Goal: Task Accomplishment & Management: Use online tool/utility

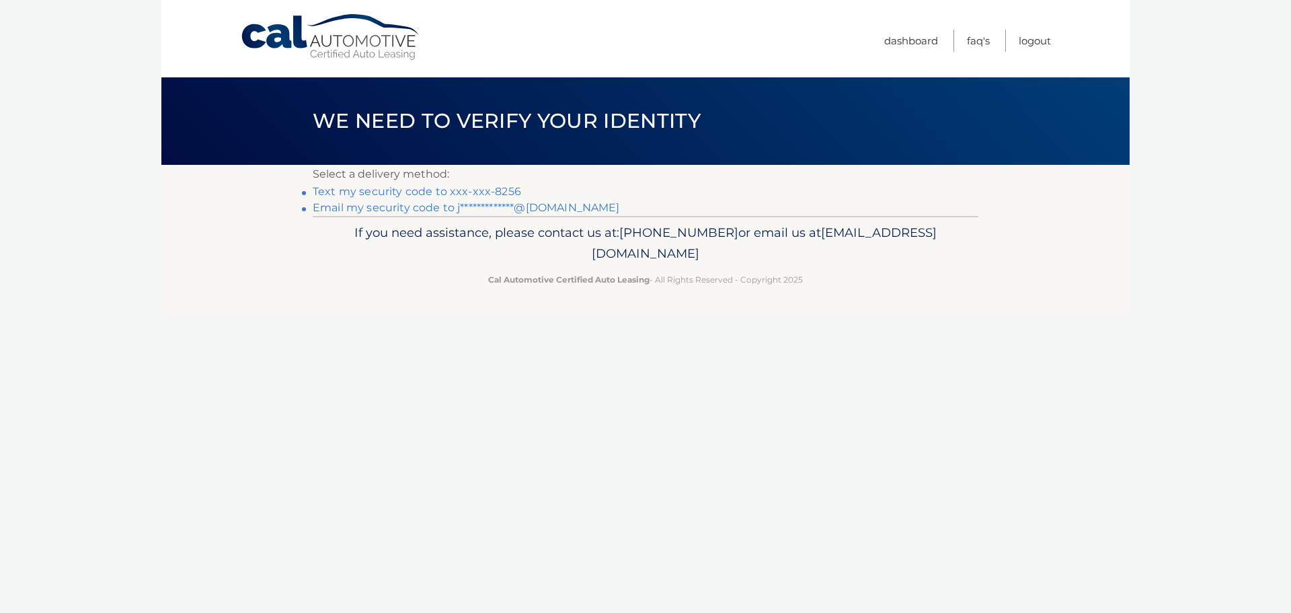
click at [547, 204] on link "**********" at bounding box center [466, 207] width 307 height 13
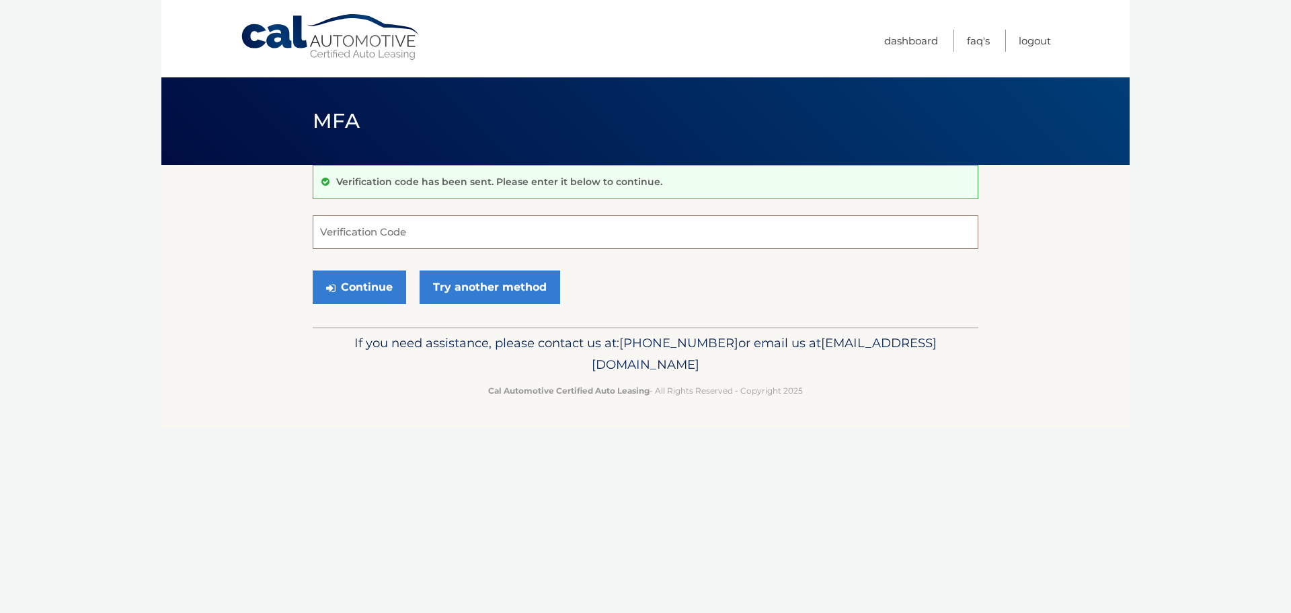
click at [412, 238] on input "Verification Code" at bounding box center [646, 232] width 666 height 34
type input "064224"
click at [356, 296] on button "Continue" at bounding box center [359, 287] width 93 height 34
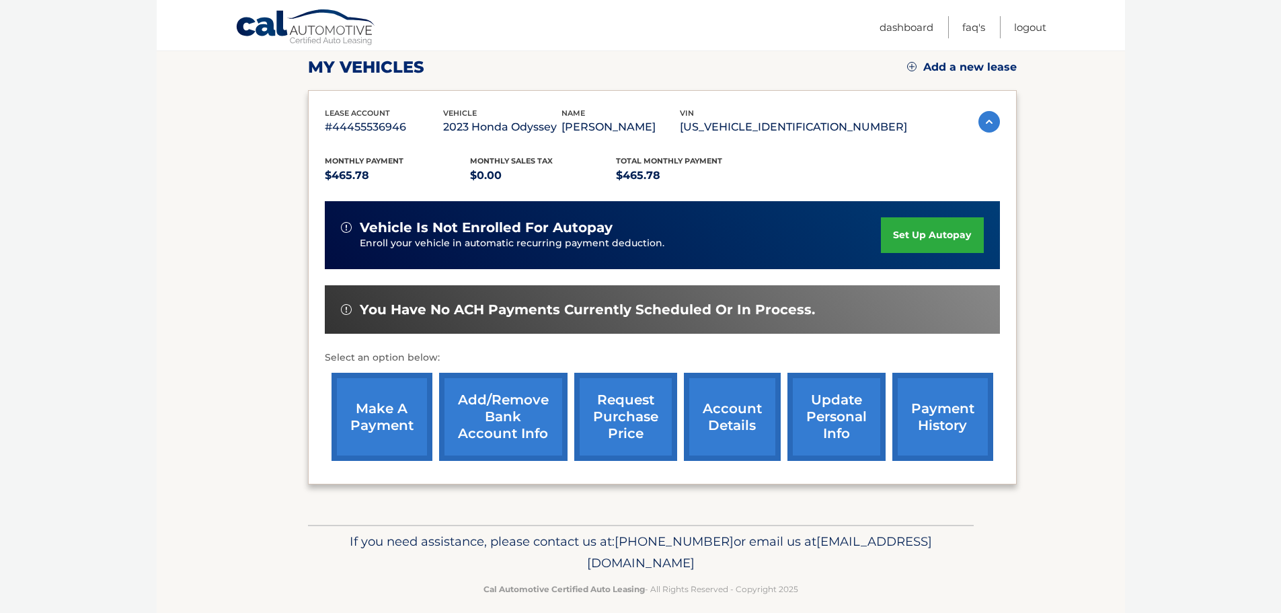
scroll to position [202, 0]
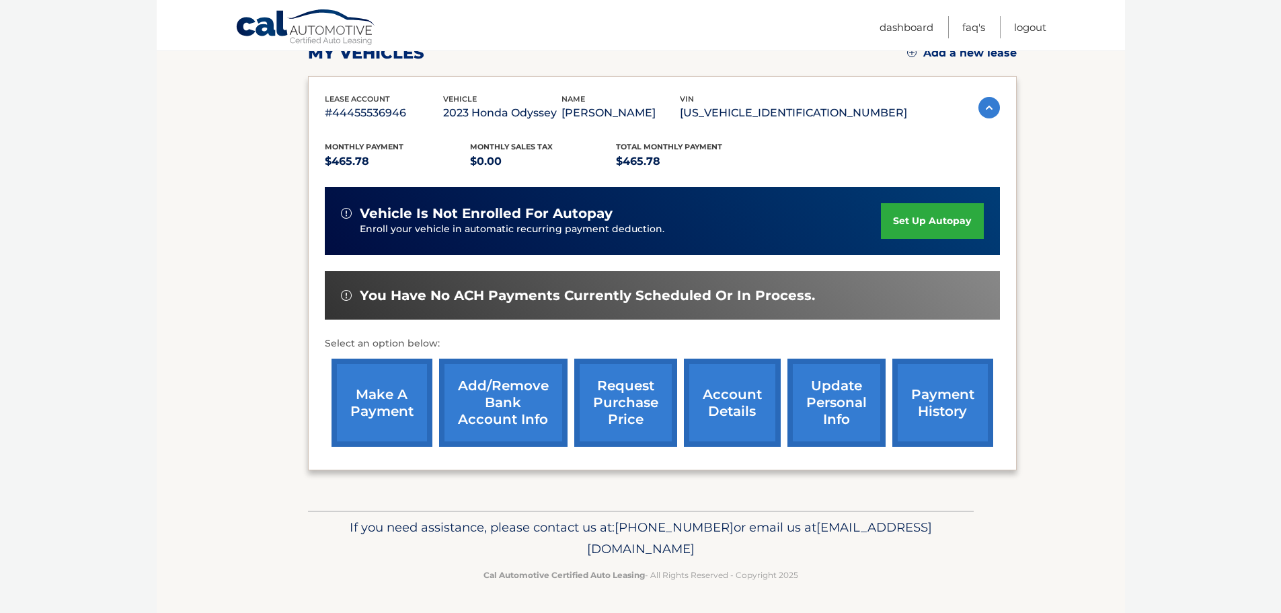
click at [376, 401] on link "make a payment" at bounding box center [382, 402] width 101 height 88
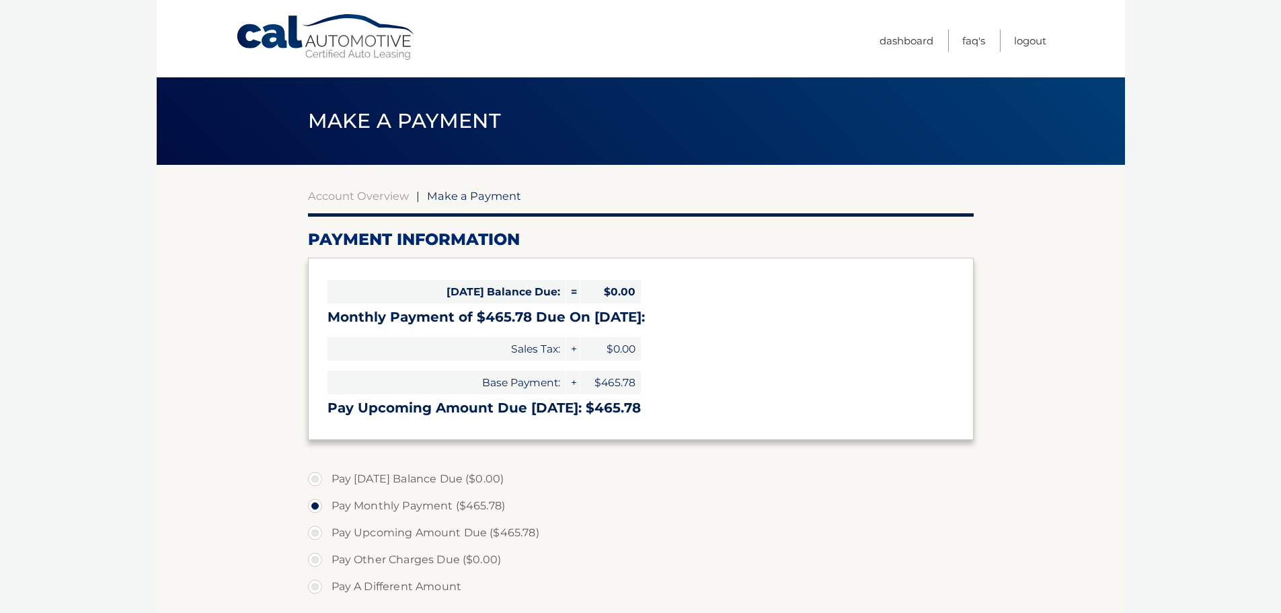
select select "ZWJlNzE2NWYtYTEyMy00YTkxLWEyMjMtMWE3MGZkMDM4NmU4"
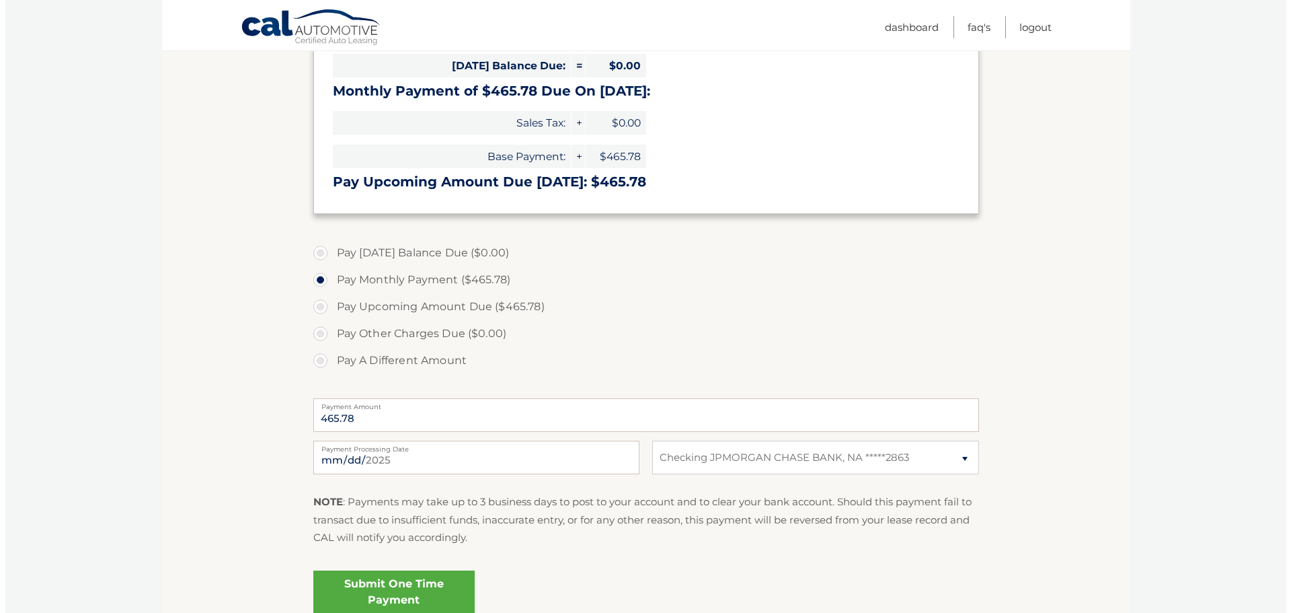
scroll to position [269, 0]
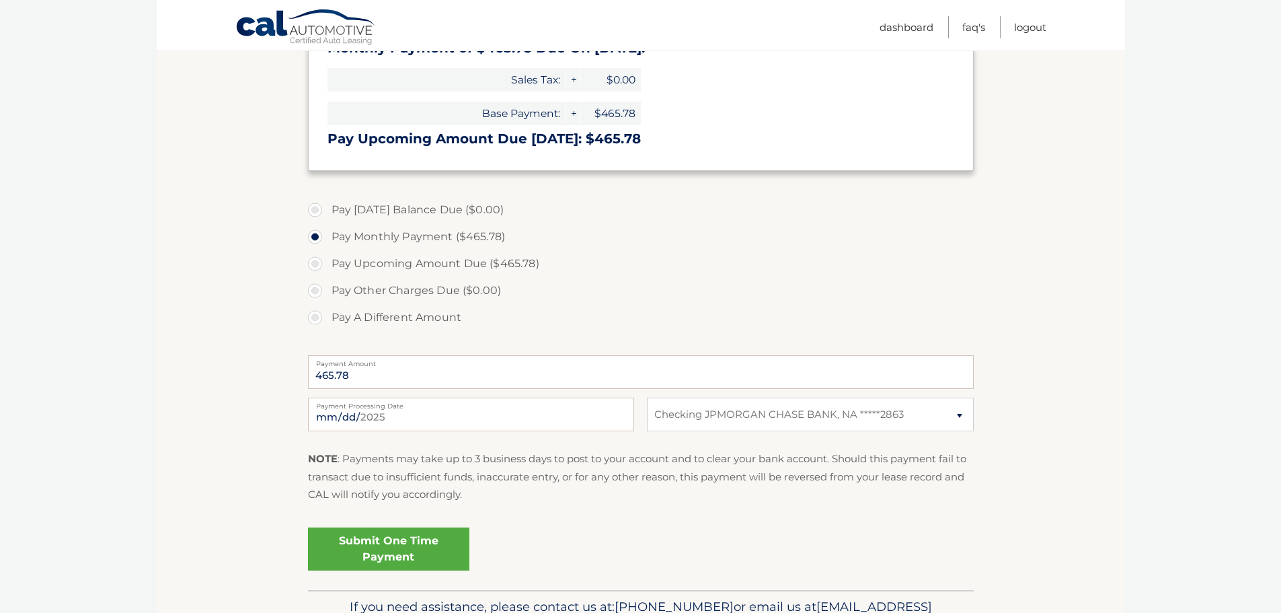
click at [374, 546] on link "Submit One Time Payment" at bounding box center [388, 548] width 161 height 43
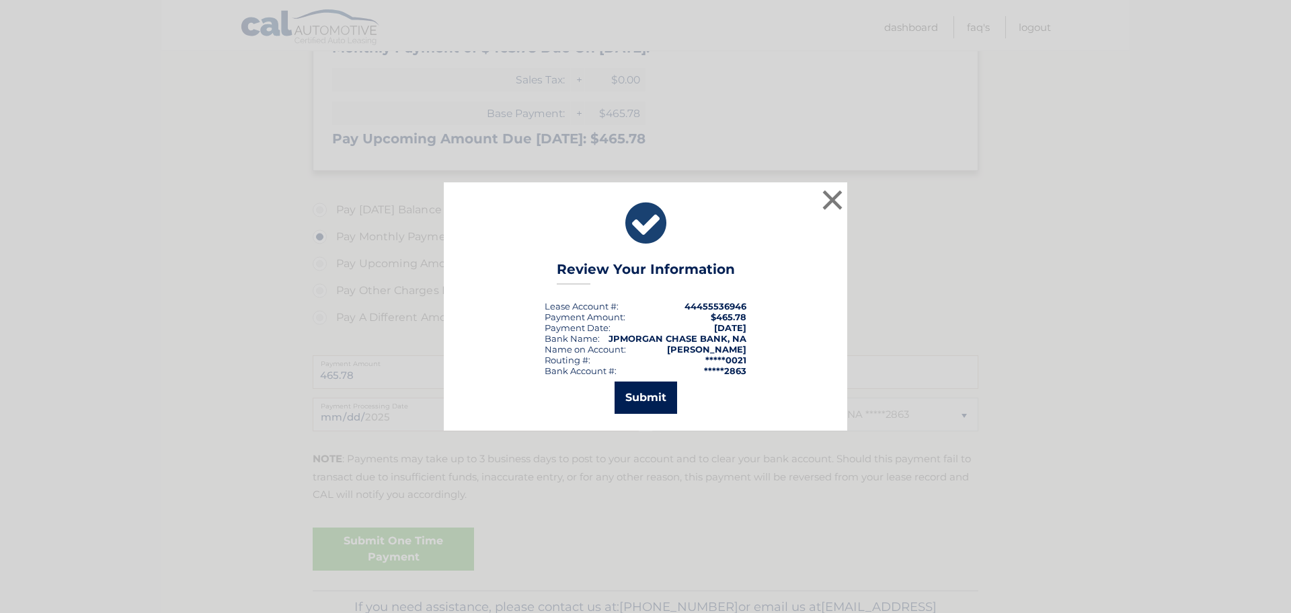
click at [640, 393] on button "Submit" at bounding box center [646, 397] width 63 height 32
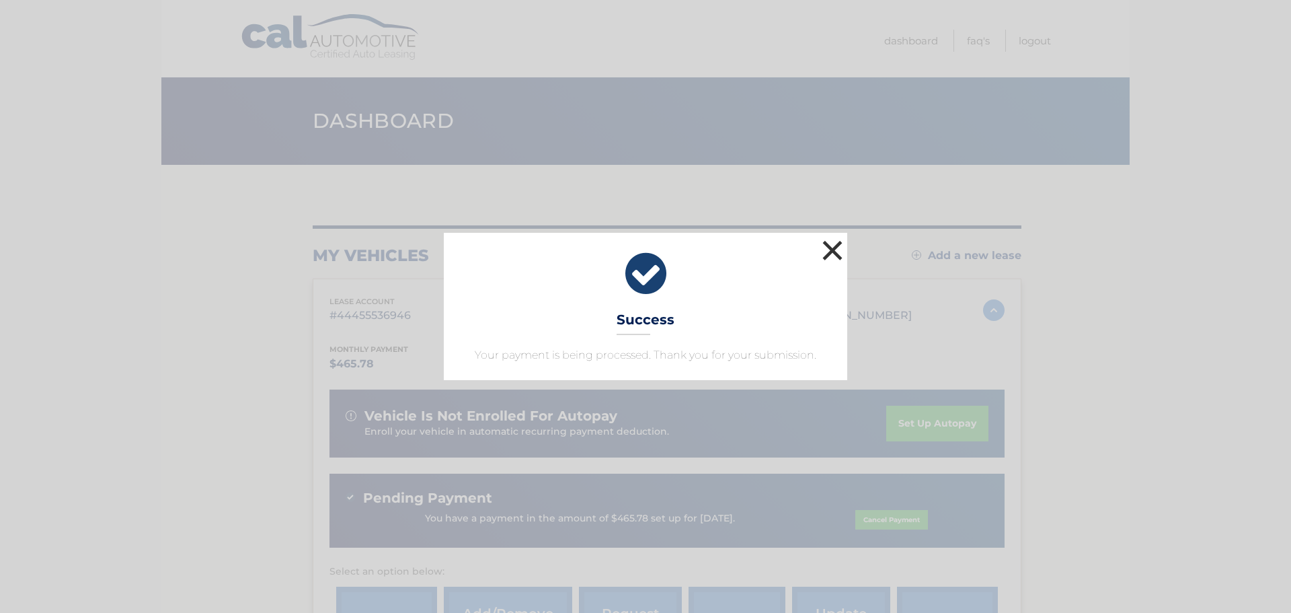
click at [832, 254] on button "×" at bounding box center [832, 250] width 27 height 27
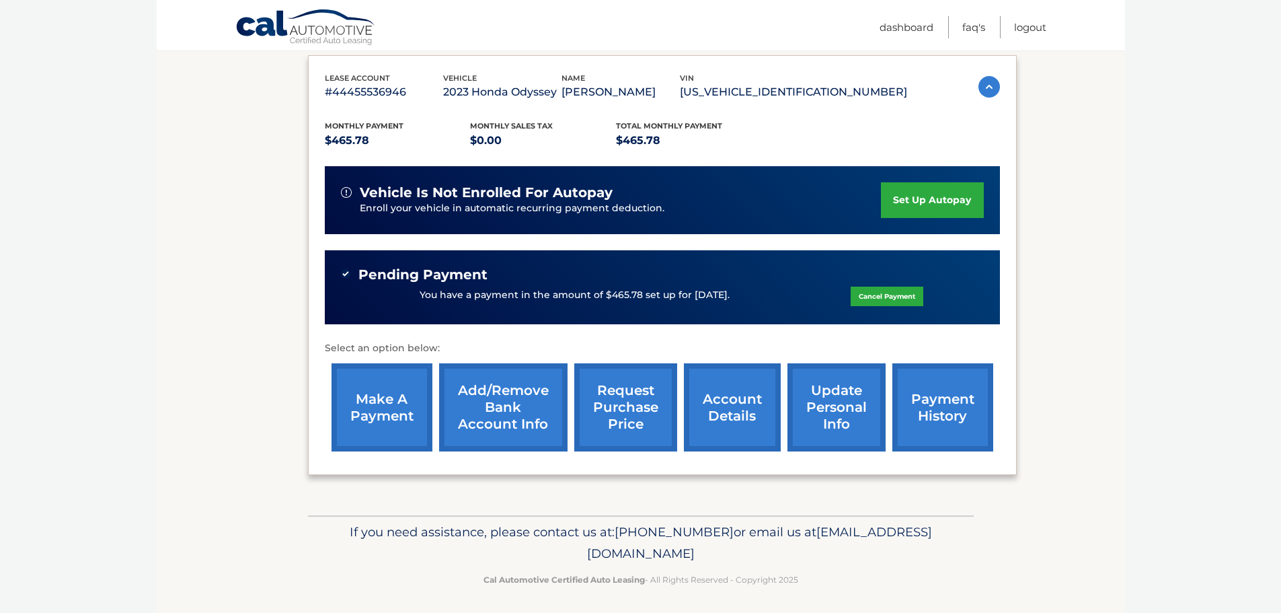
scroll to position [228, 0]
